Goal: Information Seeking & Learning: Learn about a topic

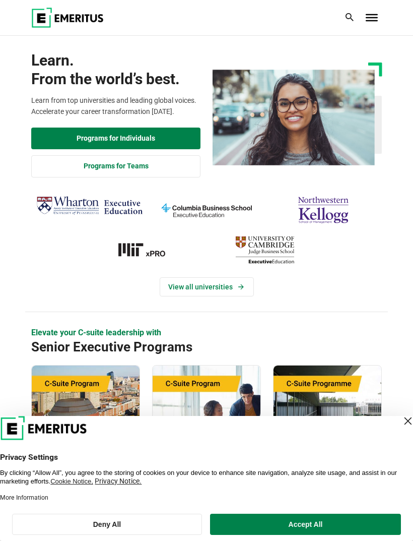
click at [377, 16] on span "Toggle Menu" at bounding box center [372, 17] width 12 height 7
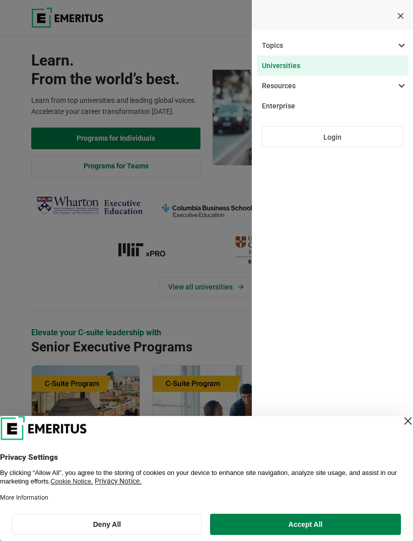
click at [293, 67] on link "Universities" at bounding box center [332, 65] width 151 height 20
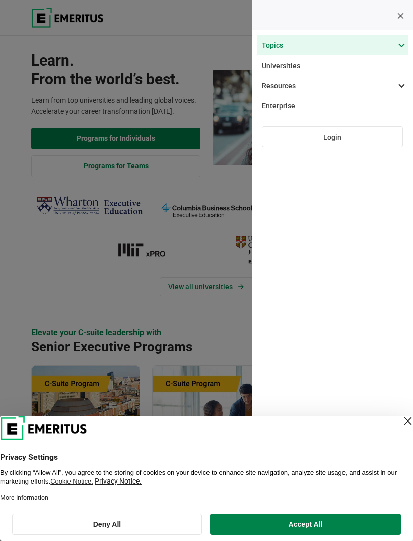
click at [396, 47] on span at bounding box center [327, 45] width 151 height 20
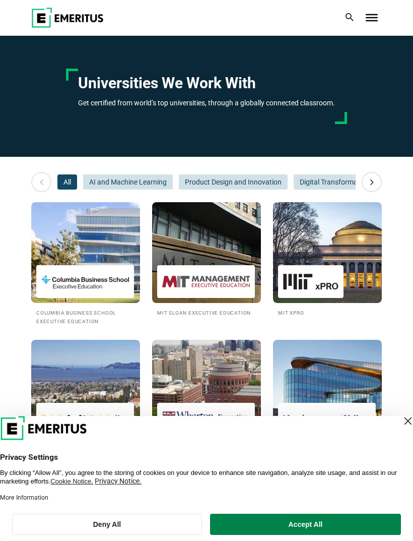
click at [370, 15] on span "Toggle Menu" at bounding box center [372, 14] width 12 height 1
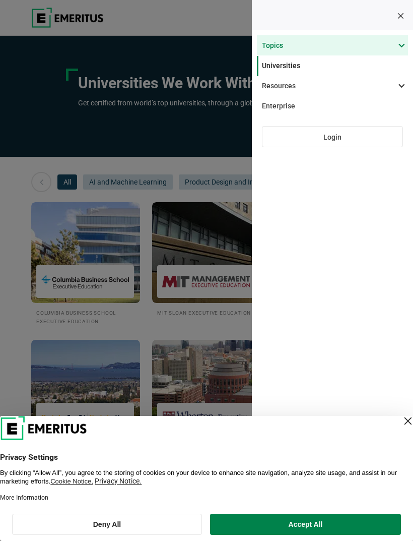
click at [401, 49] on span at bounding box center [327, 45] width 151 height 20
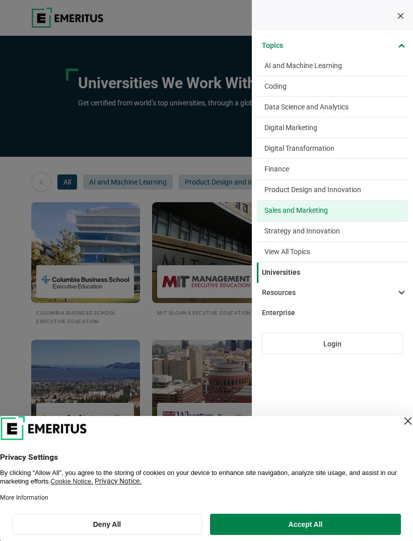
click at [339, 209] on link "Sales and Marketing Consumer behavior has altered vastly with changing social, …" at bounding box center [332, 211] width 151 height 20
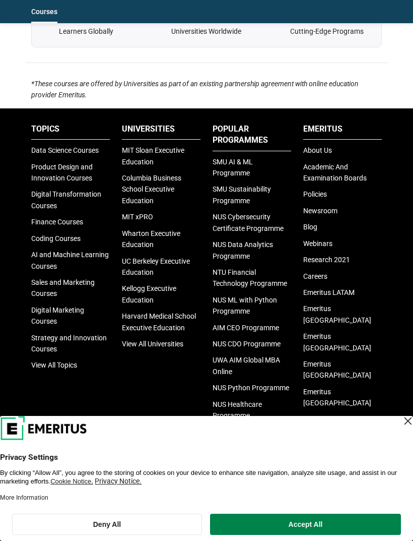
scroll to position [1840, 0]
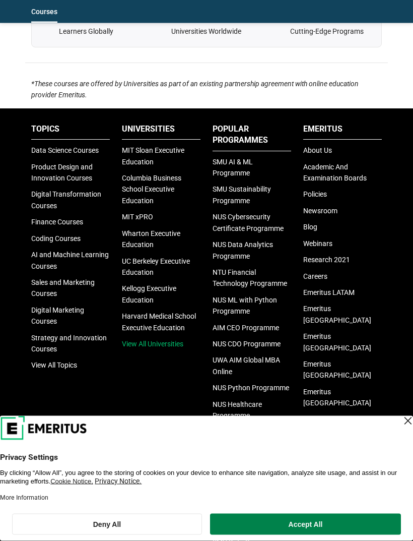
click at [179, 340] on link "View All Universities" at bounding box center [153, 344] width 62 height 8
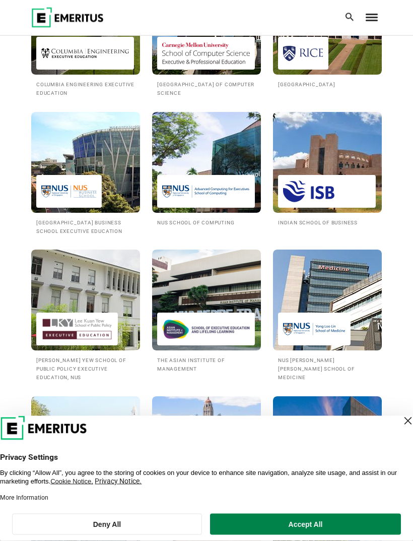
scroll to position [900, 0]
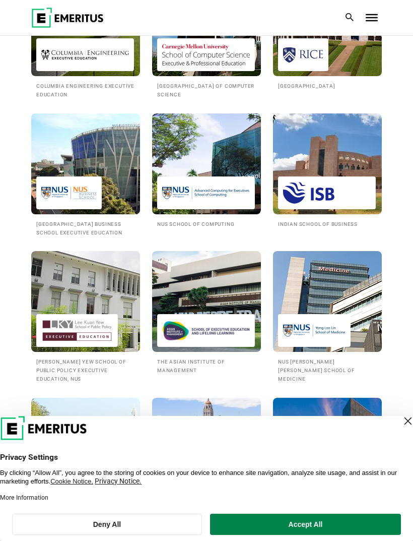
click at [97, 163] on img at bounding box center [86, 163] width 120 height 111
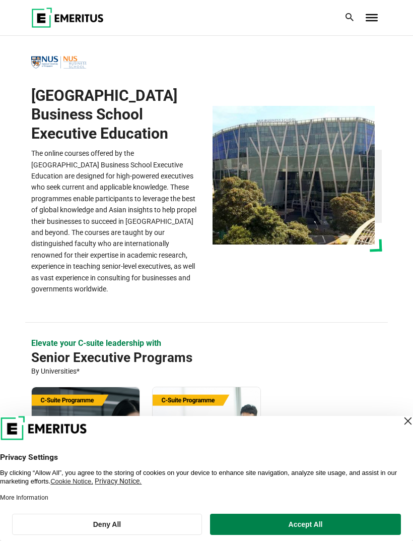
click at [402, 418] on div "Close Layer" at bounding box center [408, 421] width 14 height 14
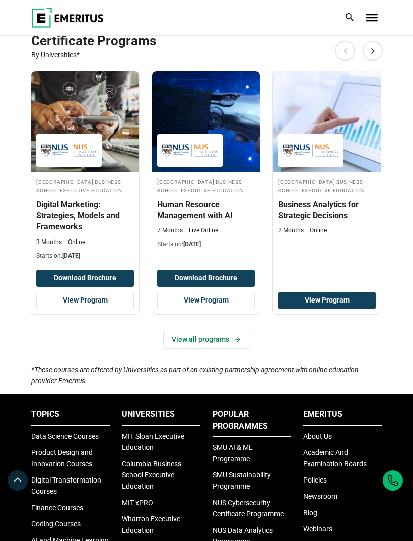
scroll to position [648, 0]
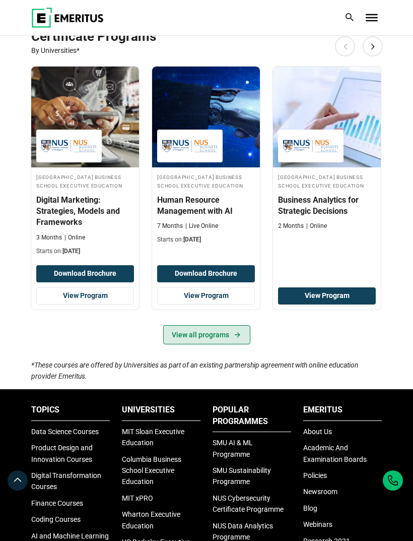
click at [235, 339] on icon at bounding box center [237, 335] width 9 height 8
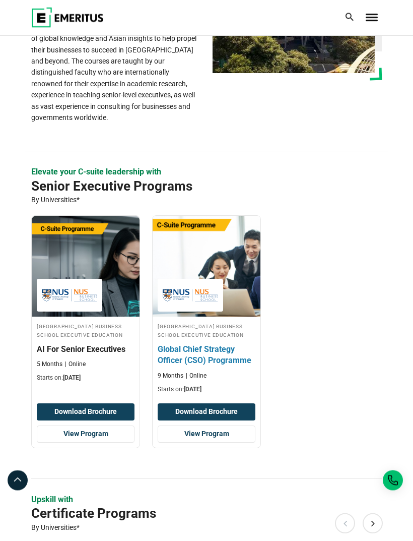
scroll to position [171, 0]
click at [228, 361] on div "National University of Singapore Business School Executive Education Global Chi…" at bounding box center [207, 358] width 108 height 72
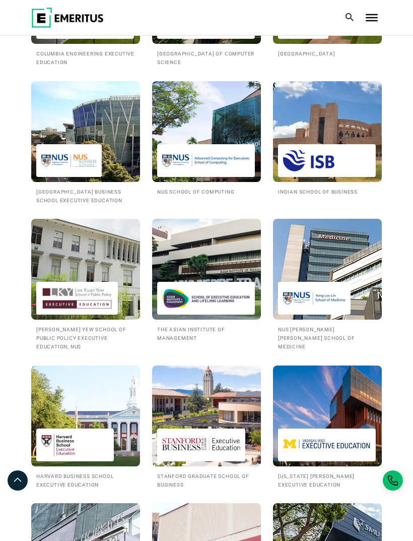
click at [367, 19] on span "Toggle Menu" at bounding box center [372, 17] width 12 height 7
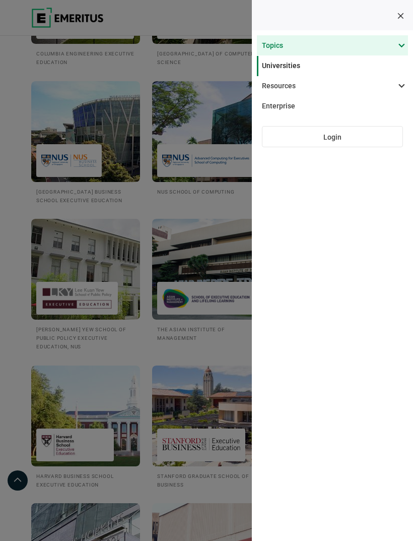
click at [398, 46] on span at bounding box center [327, 45] width 151 height 20
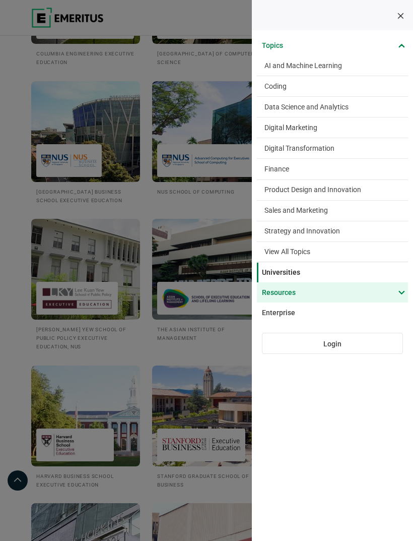
click at [400, 291] on span at bounding box center [327, 292] width 151 height 20
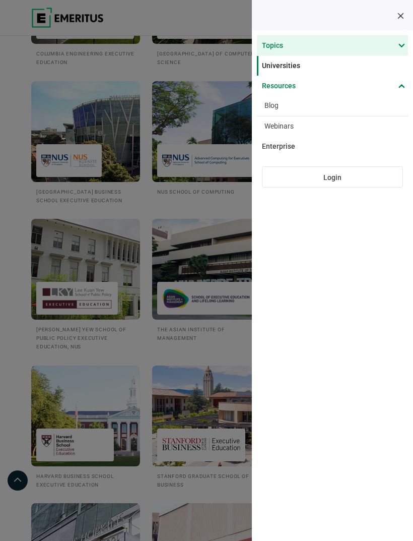
click at [397, 50] on span at bounding box center [327, 45] width 151 height 20
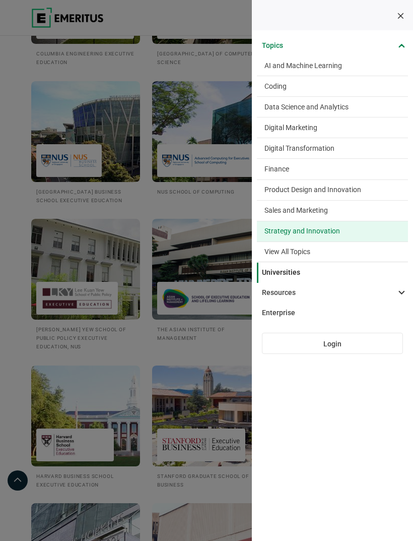
click at [351, 228] on link "Strategy and Innovation Innovation and strategy are key instruments in charting…" at bounding box center [332, 231] width 151 height 20
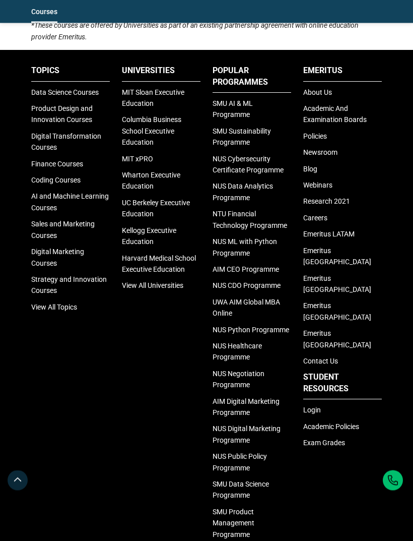
scroll to position [1622, 0]
